Goal: Information Seeking & Learning: Understand process/instructions

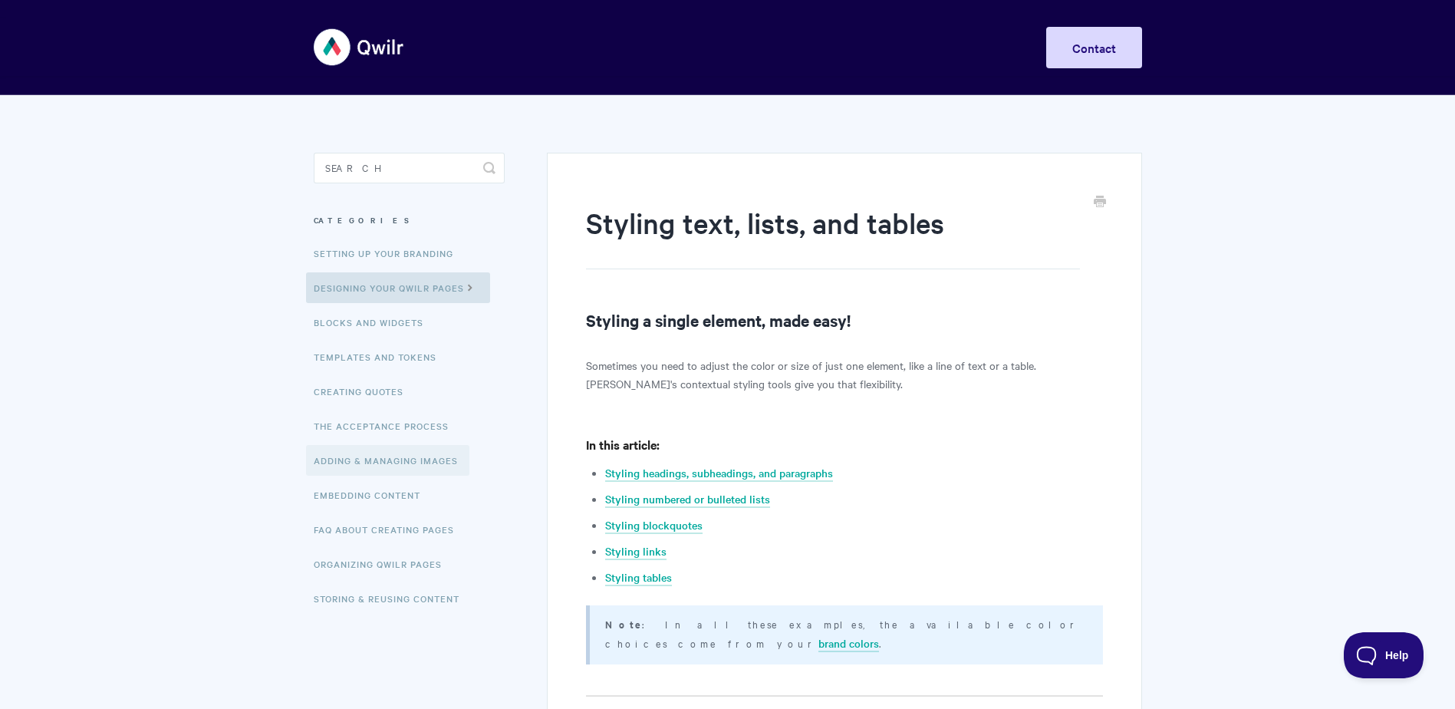
click at [377, 458] on link "Adding & Managing Images" at bounding box center [387, 460] width 163 height 31
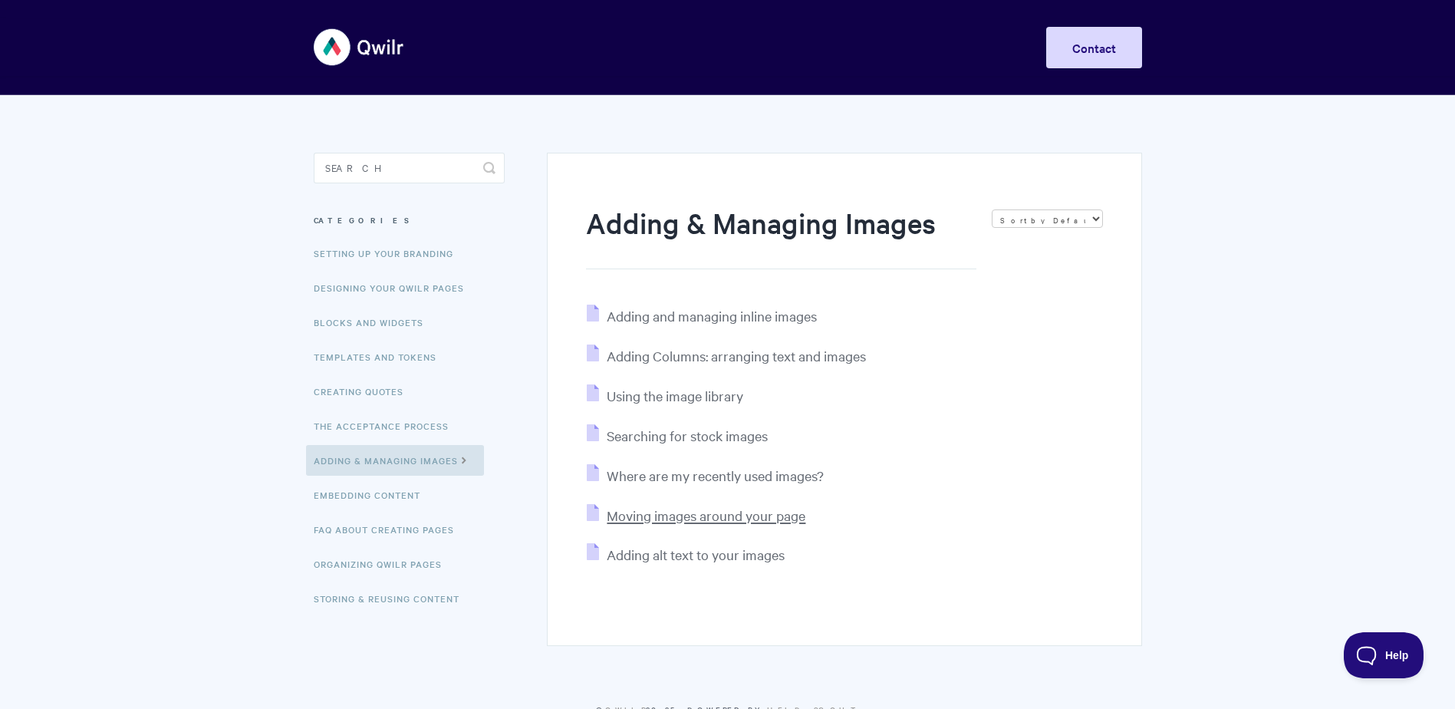
click at [721, 519] on span "Moving images around your page" at bounding box center [706, 515] width 199 height 18
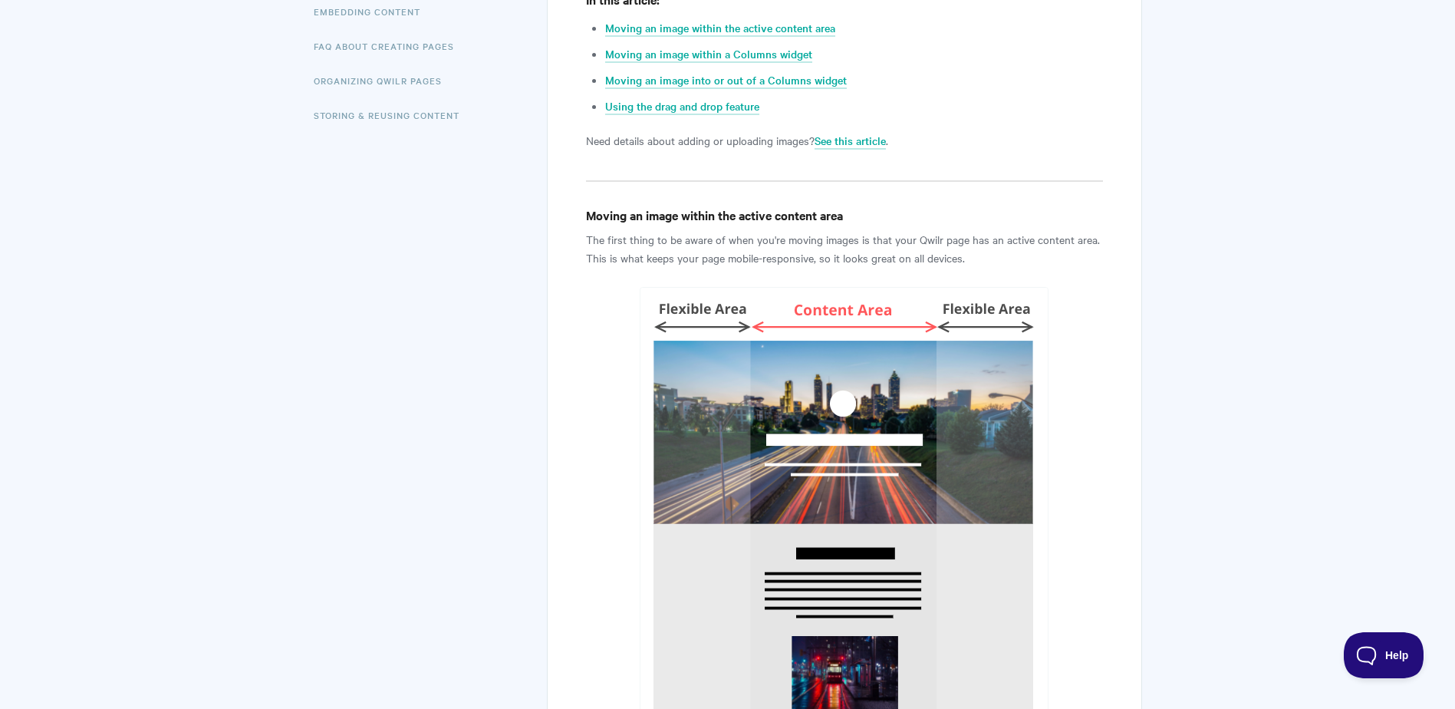
scroll to position [230, 0]
